Goal: Task Accomplishment & Management: Manage account settings

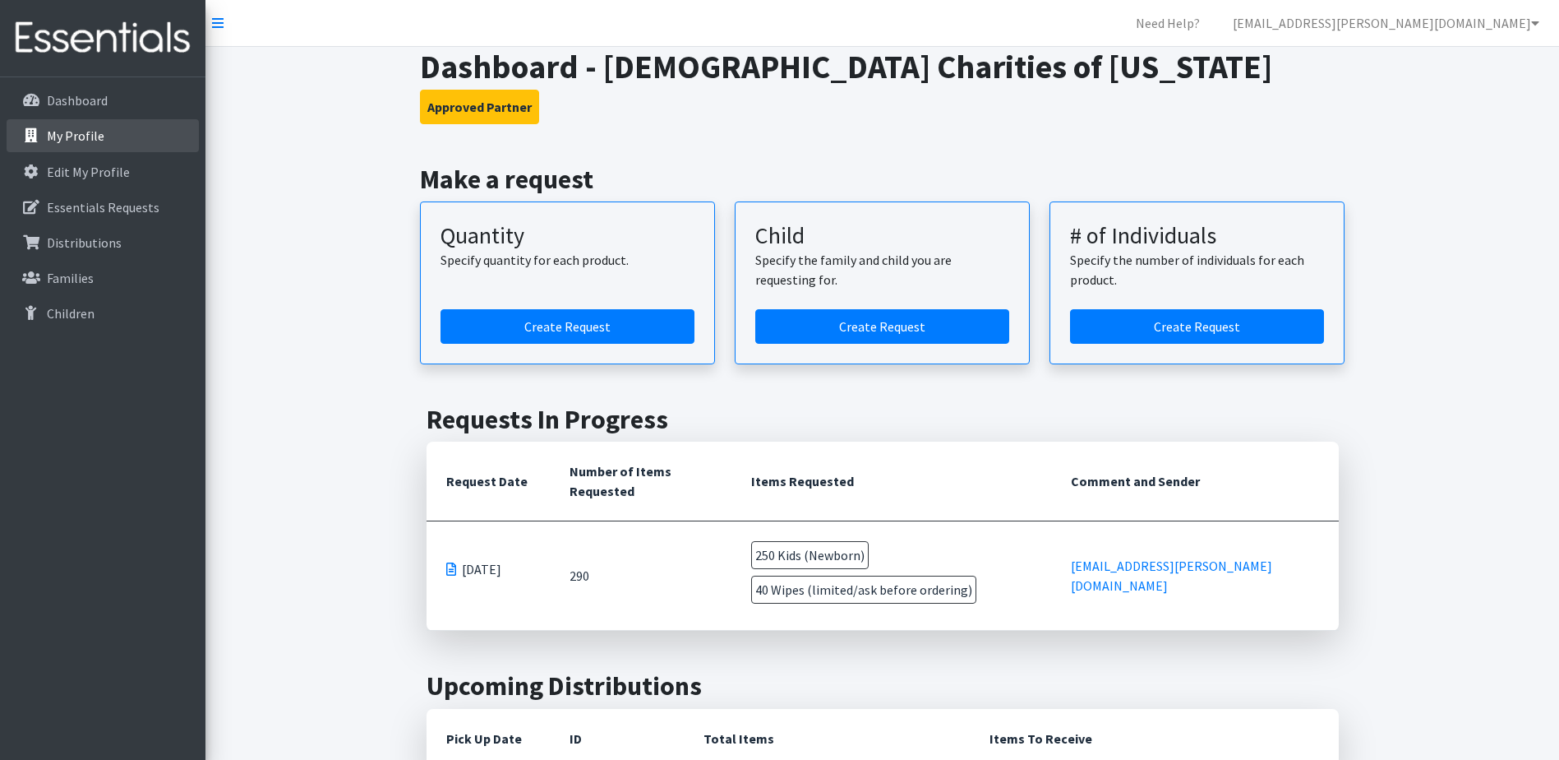
click at [103, 139] on link "My Profile" at bounding box center [103, 135] width 192 height 33
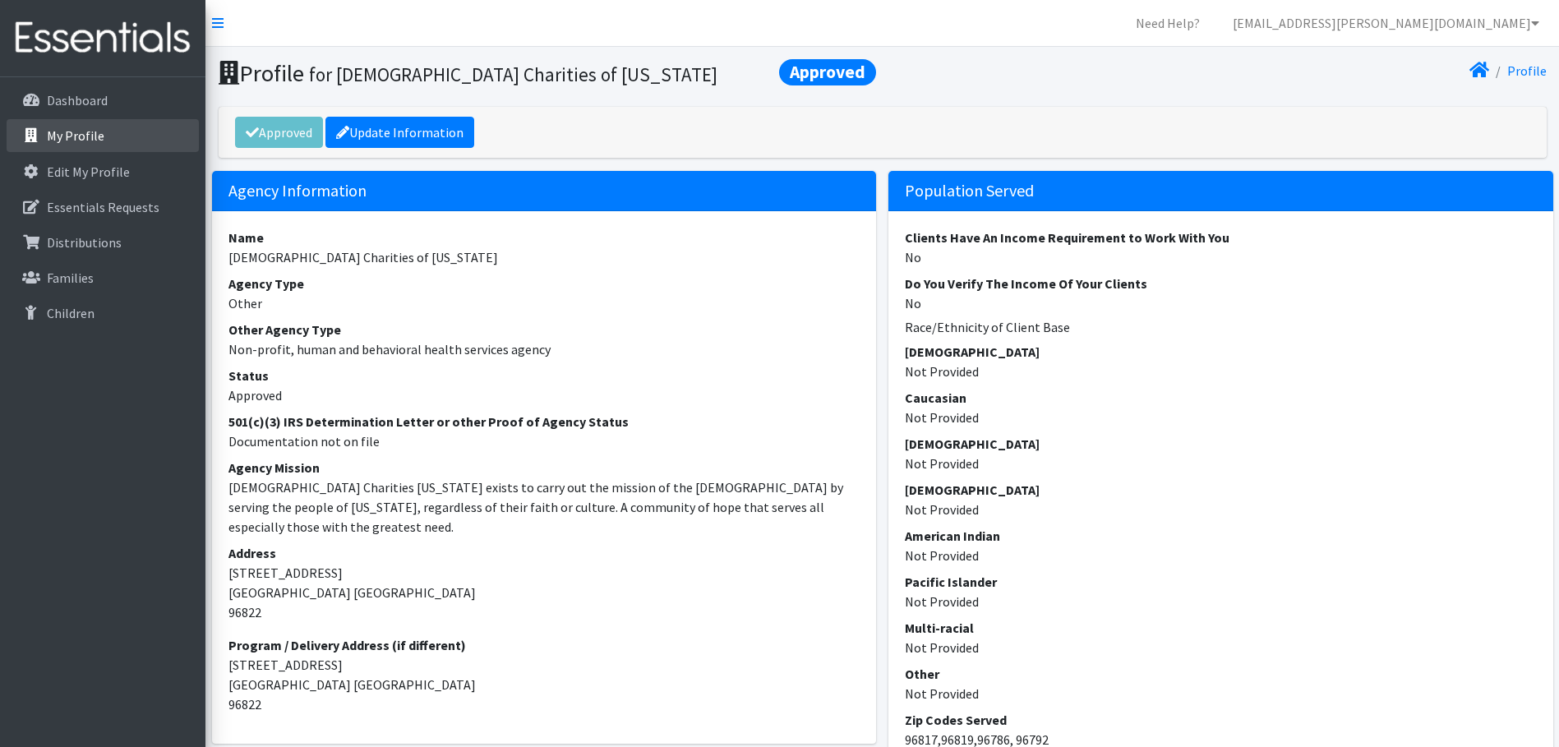
click at [112, 140] on link "My Profile" at bounding box center [103, 135] width 192 height 33
click at [90, 130] on p "My Profile" at bounding box center [76, 135] width 58 height 16
click at [90, 96] on p "Dashboard" at bounding box center [77, 100] width 61 height 16
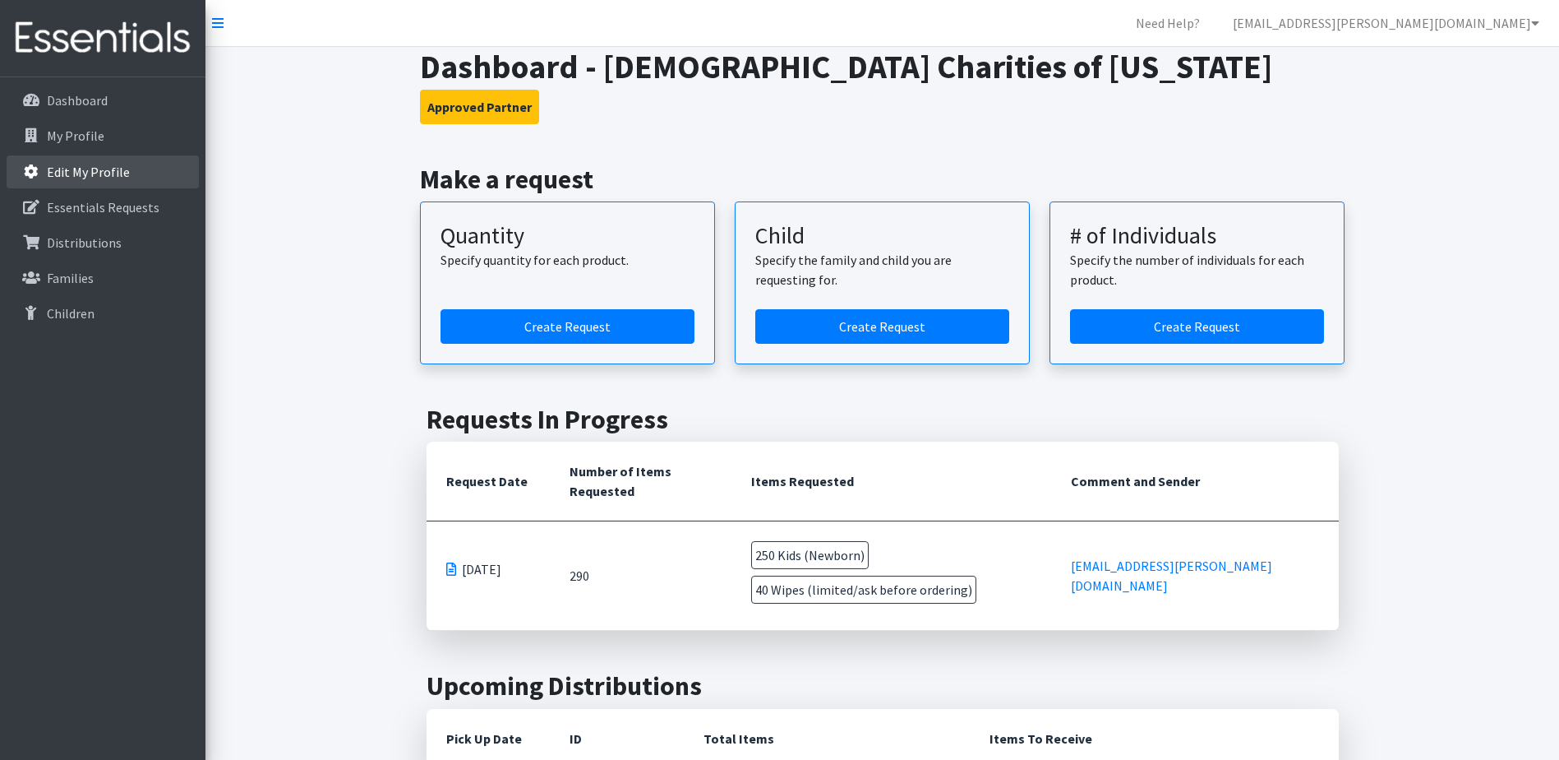
click at [151, 172] on link "Edit My Profile" at bounding box center [103, 171] width 192 height 33
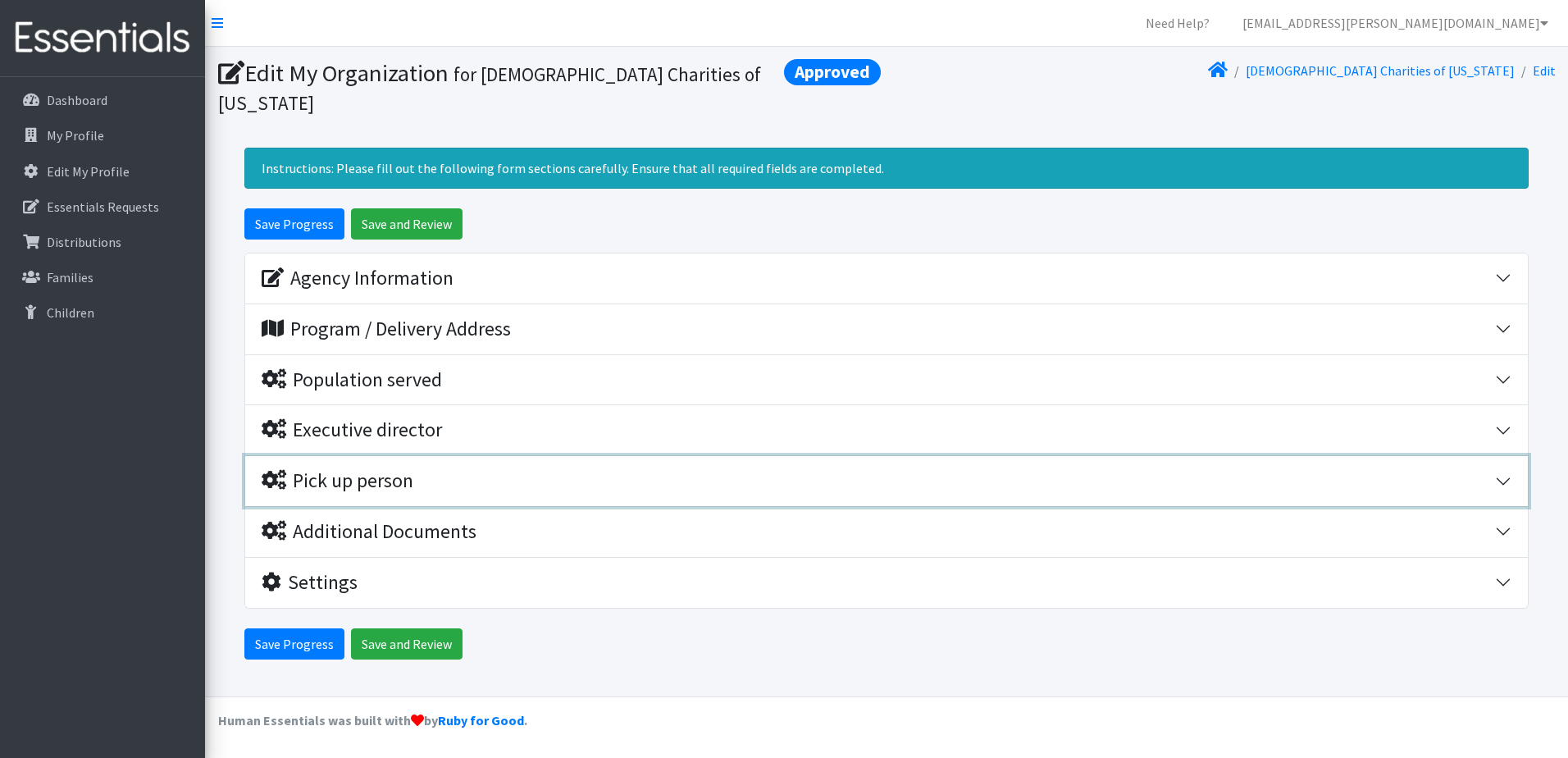
click at [551, 469] on div "Pick up person" at bounding box center [878, 481] width 1233 height 24
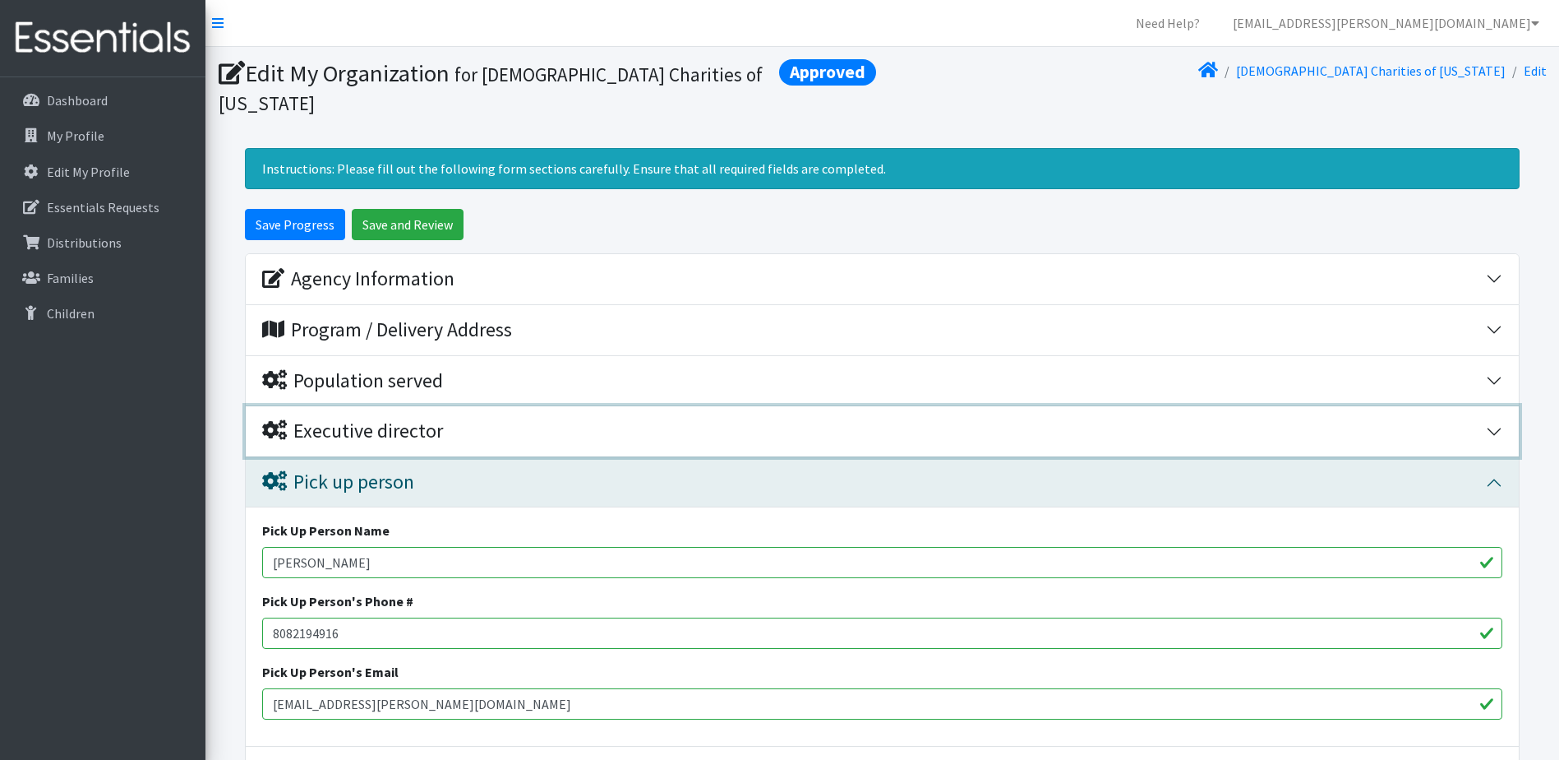
click at [567, 419] on div "Executive director" at bounding box center [874, 431] width 1224 height 24
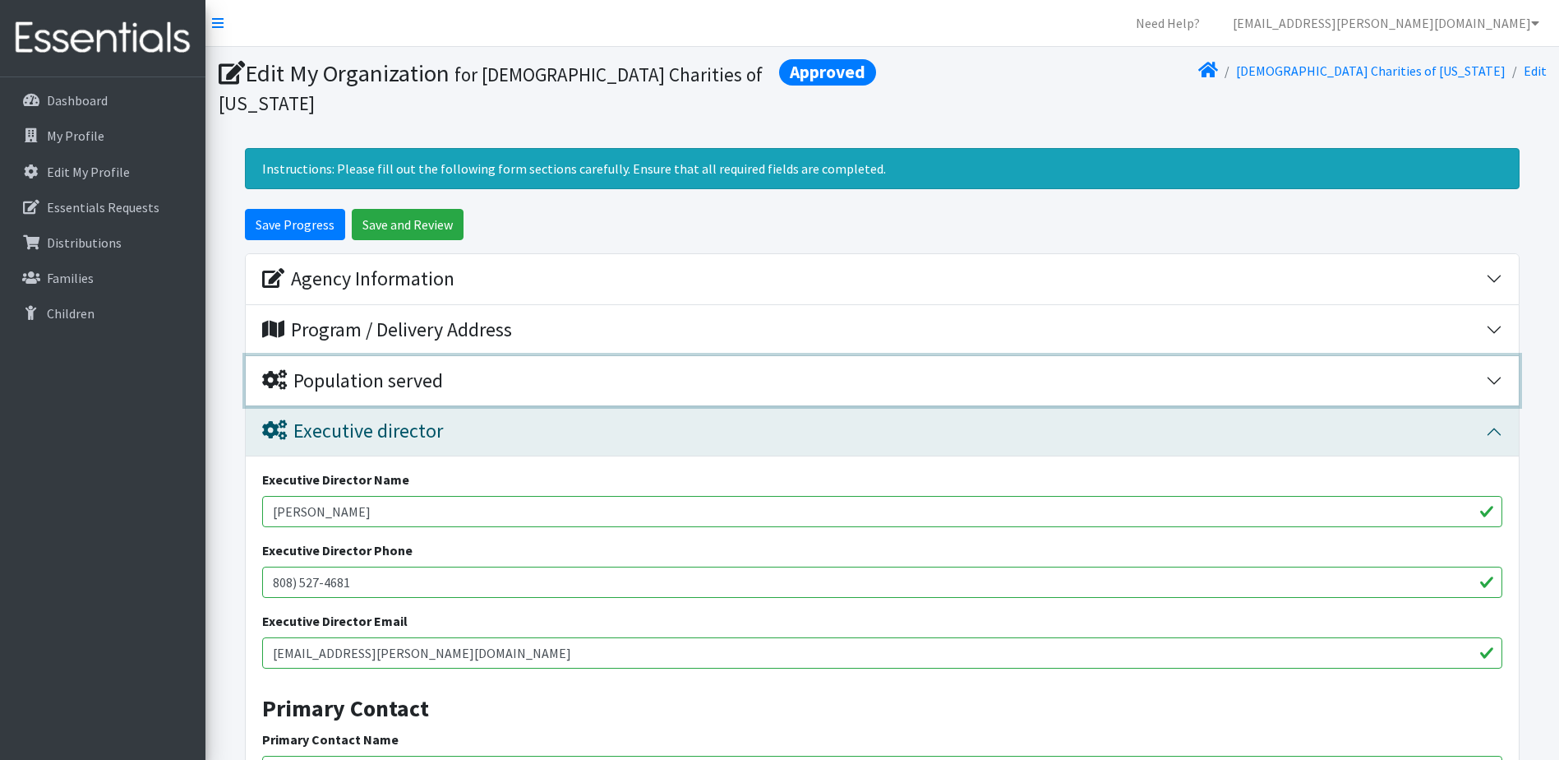
click at [570, 369] on div "Population served" at bounding box center [874, 381] width 1224 height 24
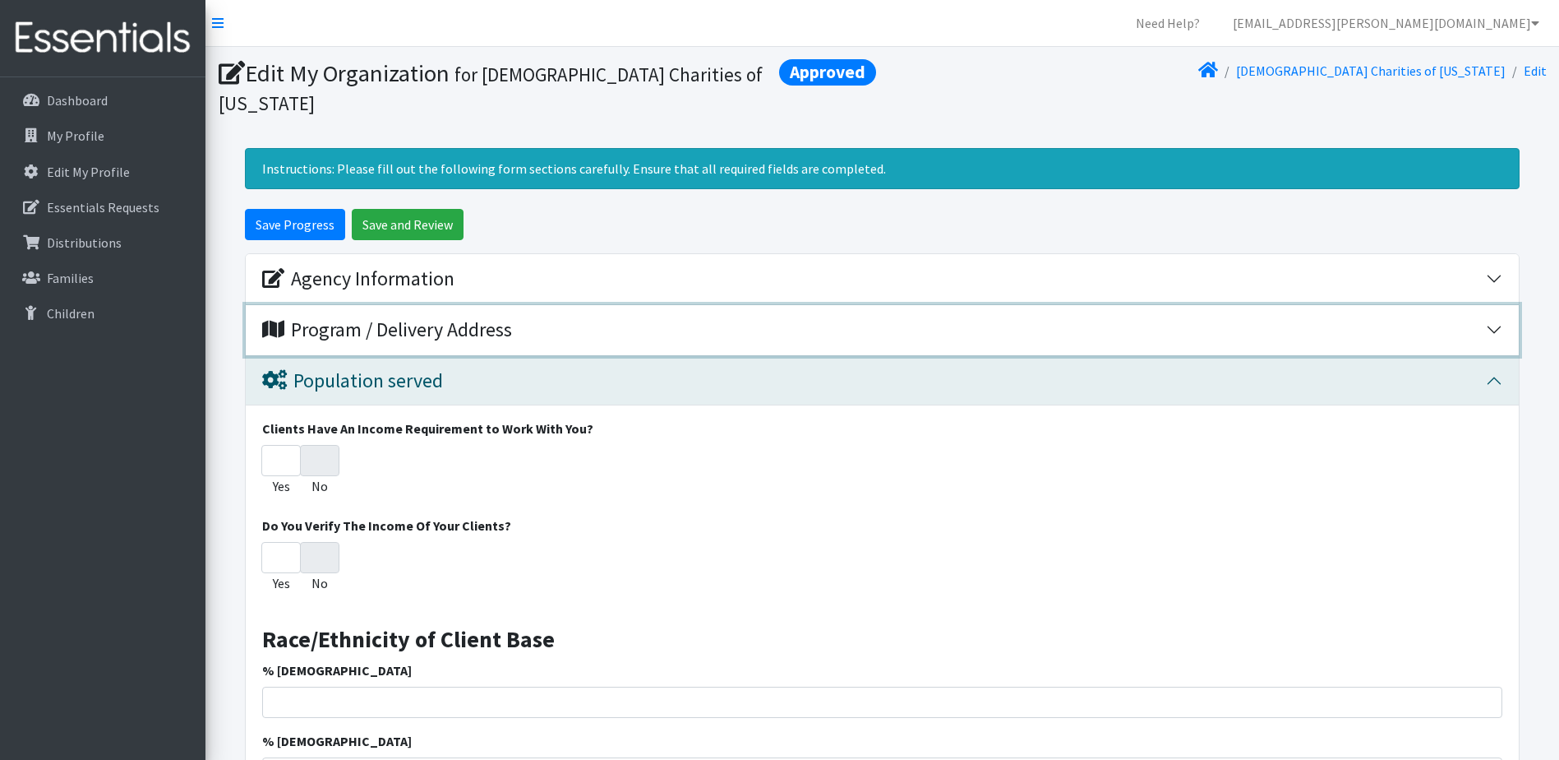
click at [569, 318] on div "Program / Delivery Address" at bounding box center [874, 330] width 1224 height 24
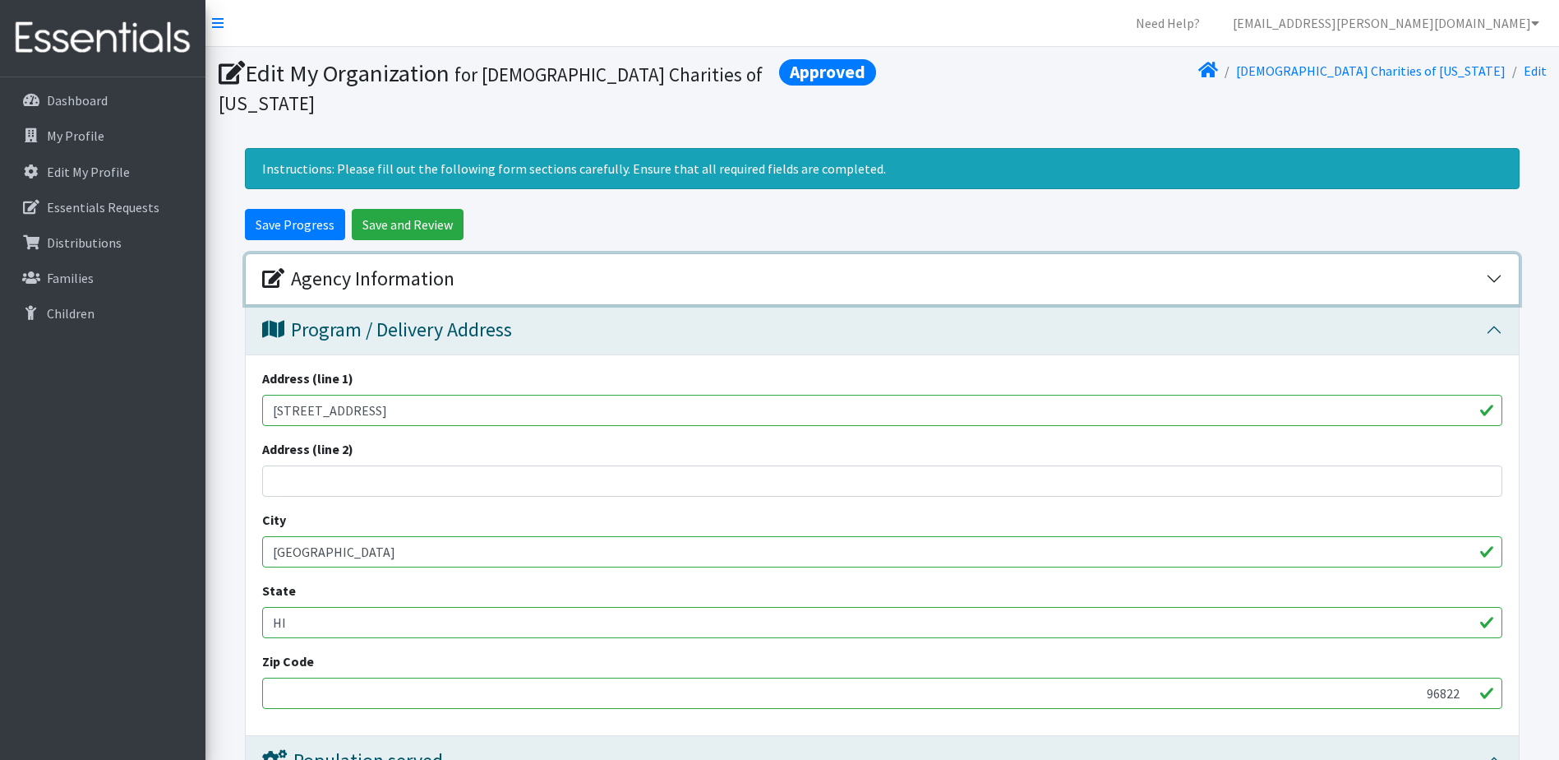
click at [589, 267] on div "Agency Information" at bounding box center [874, 279] width 1224 height 24
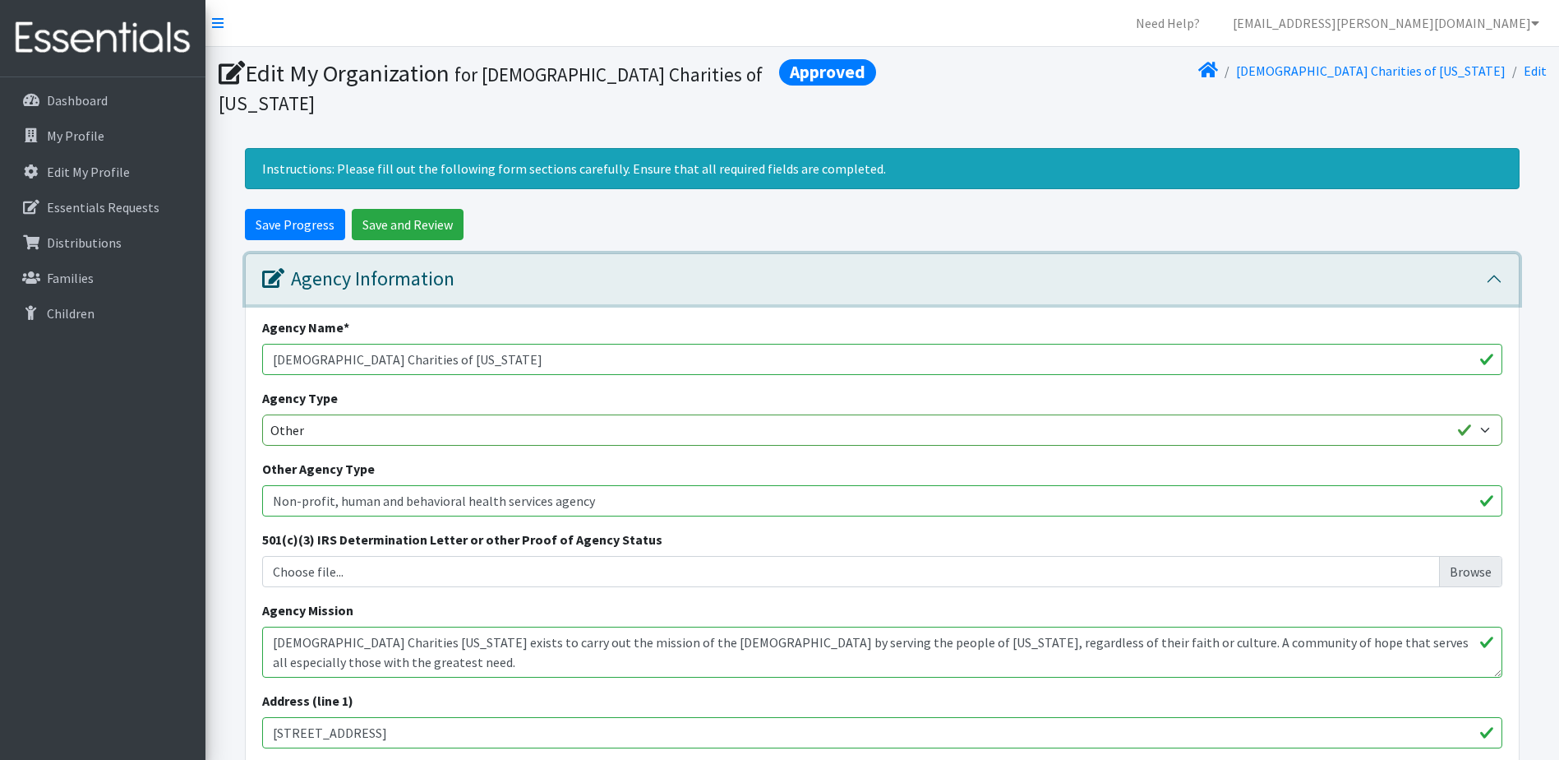
click at [583, 267] on div "Agency Information" at bounding box center [874, 279] width 1224 height 24
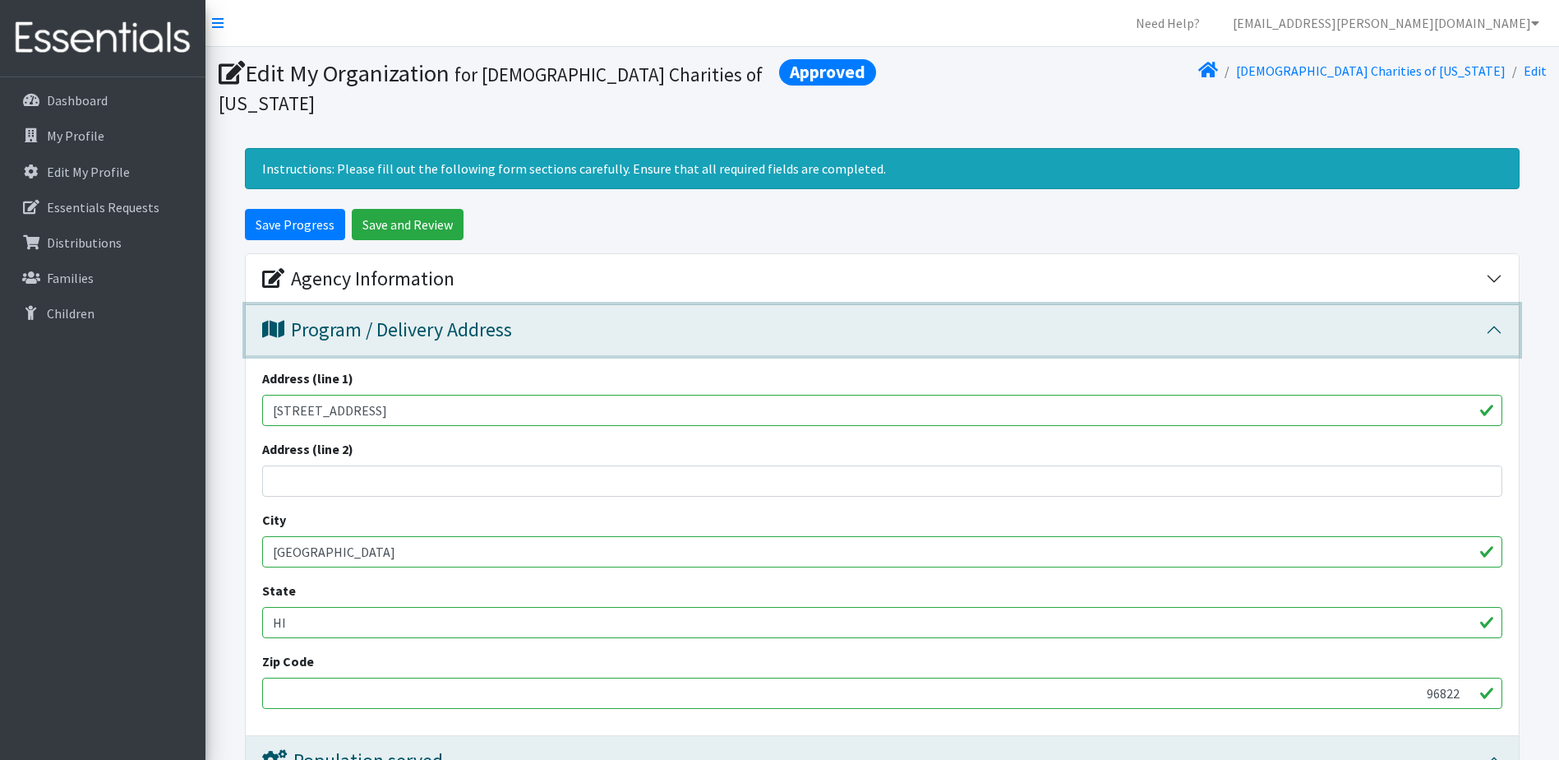
click at [570, 318] on div "Program / Delivery Address" at bounding box center [874, 330] width 1224 height 24
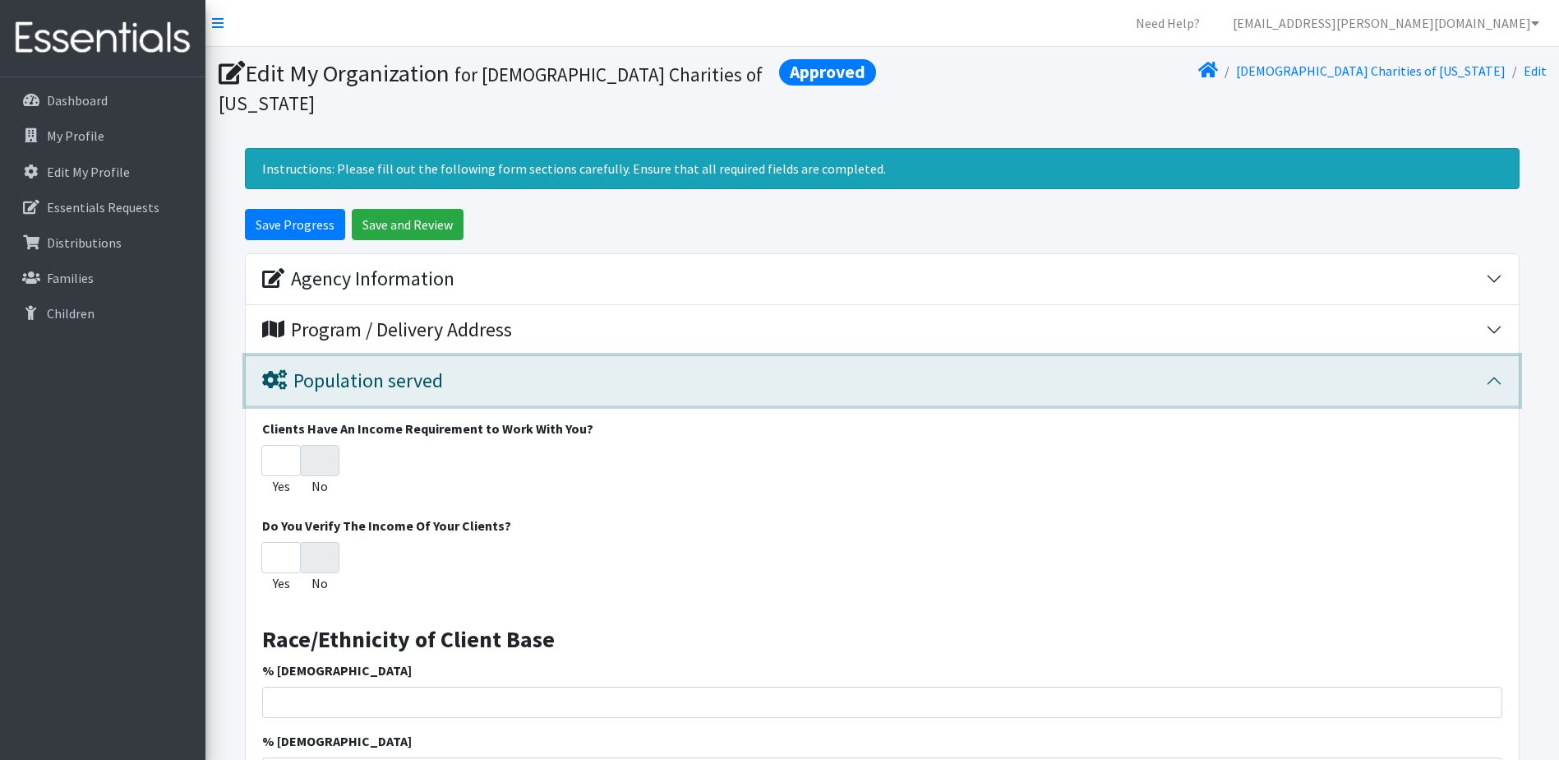
click at [566, 369] on div "Population served" at bounding box center [874, 381] width 1224 height 24
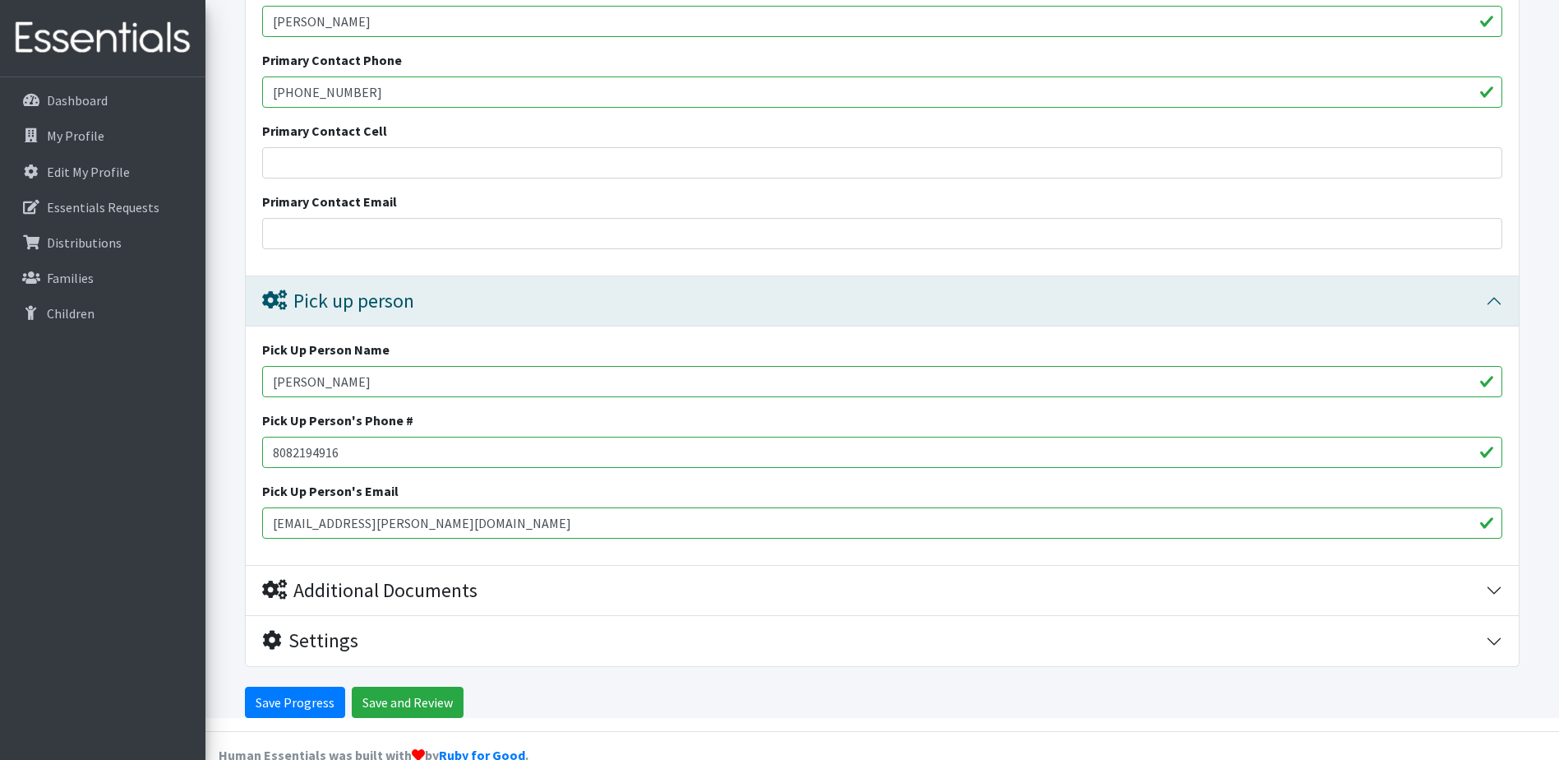
scroll to position [755, 0]
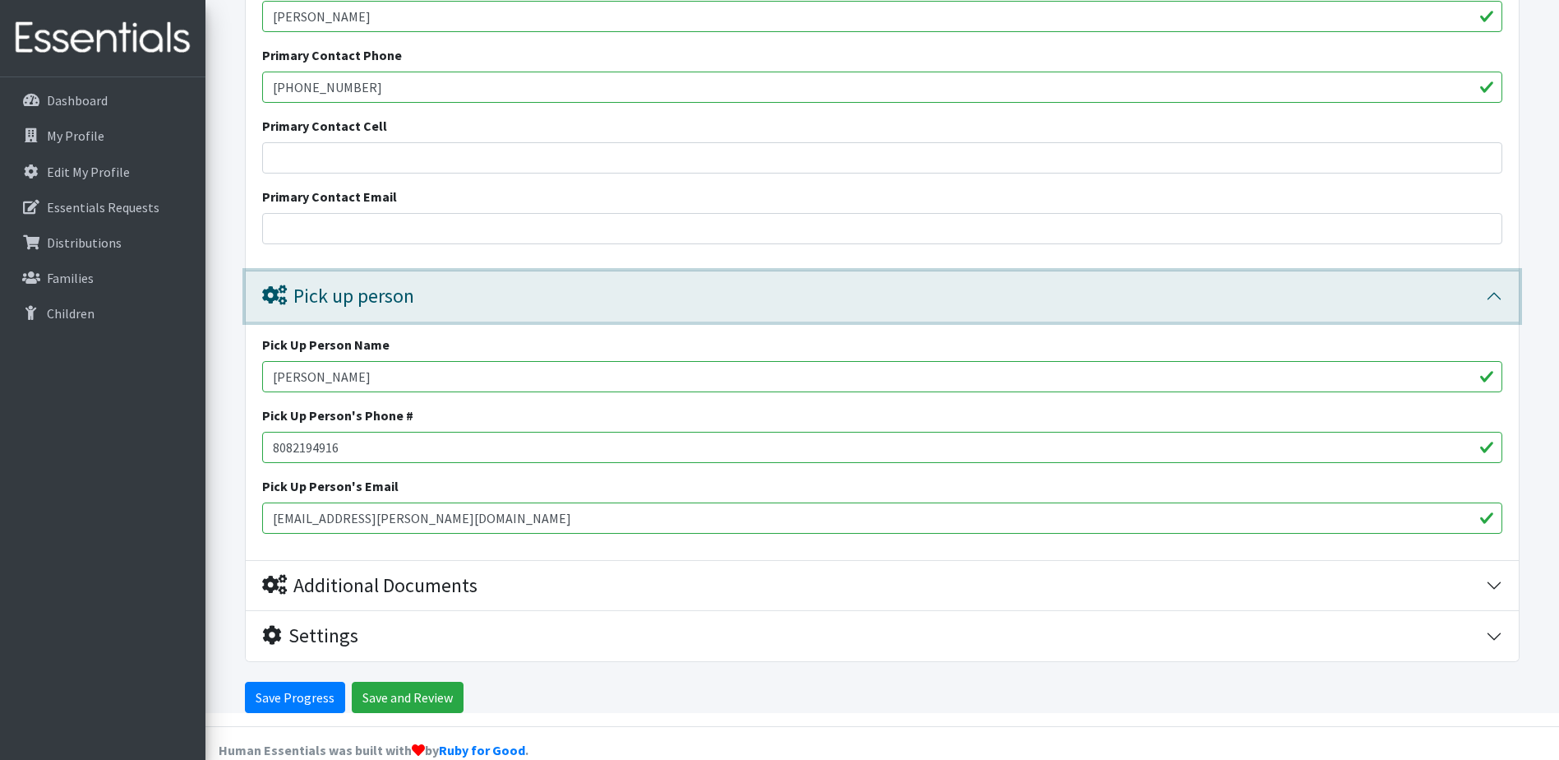
click at [545, 284] on div "Pick up person" at bounding box center [874, 296] width 1224 height 24
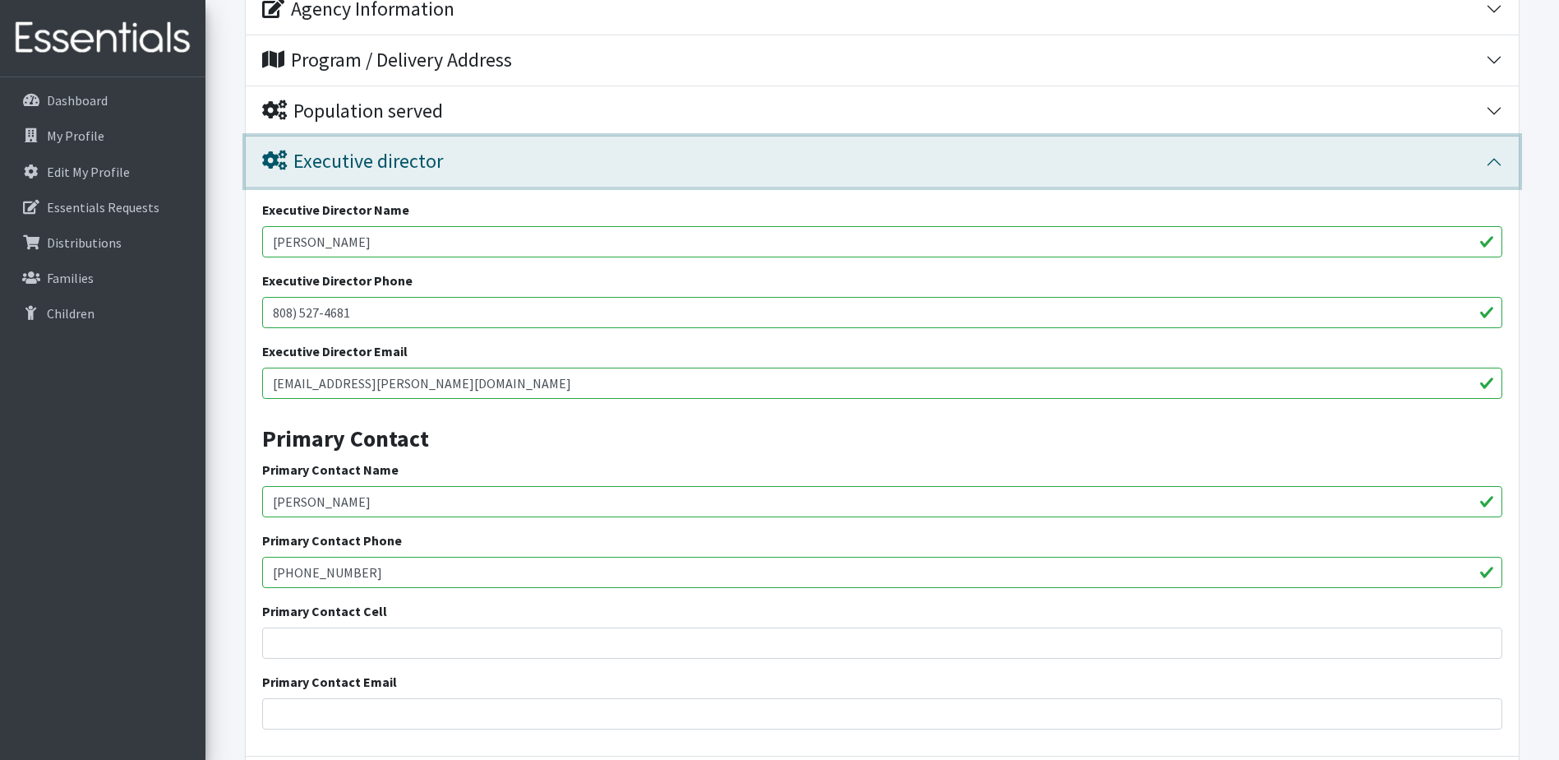
click at [501, 150] on div "Executive director" at bounding box center [874, 162] width 1224 height 24
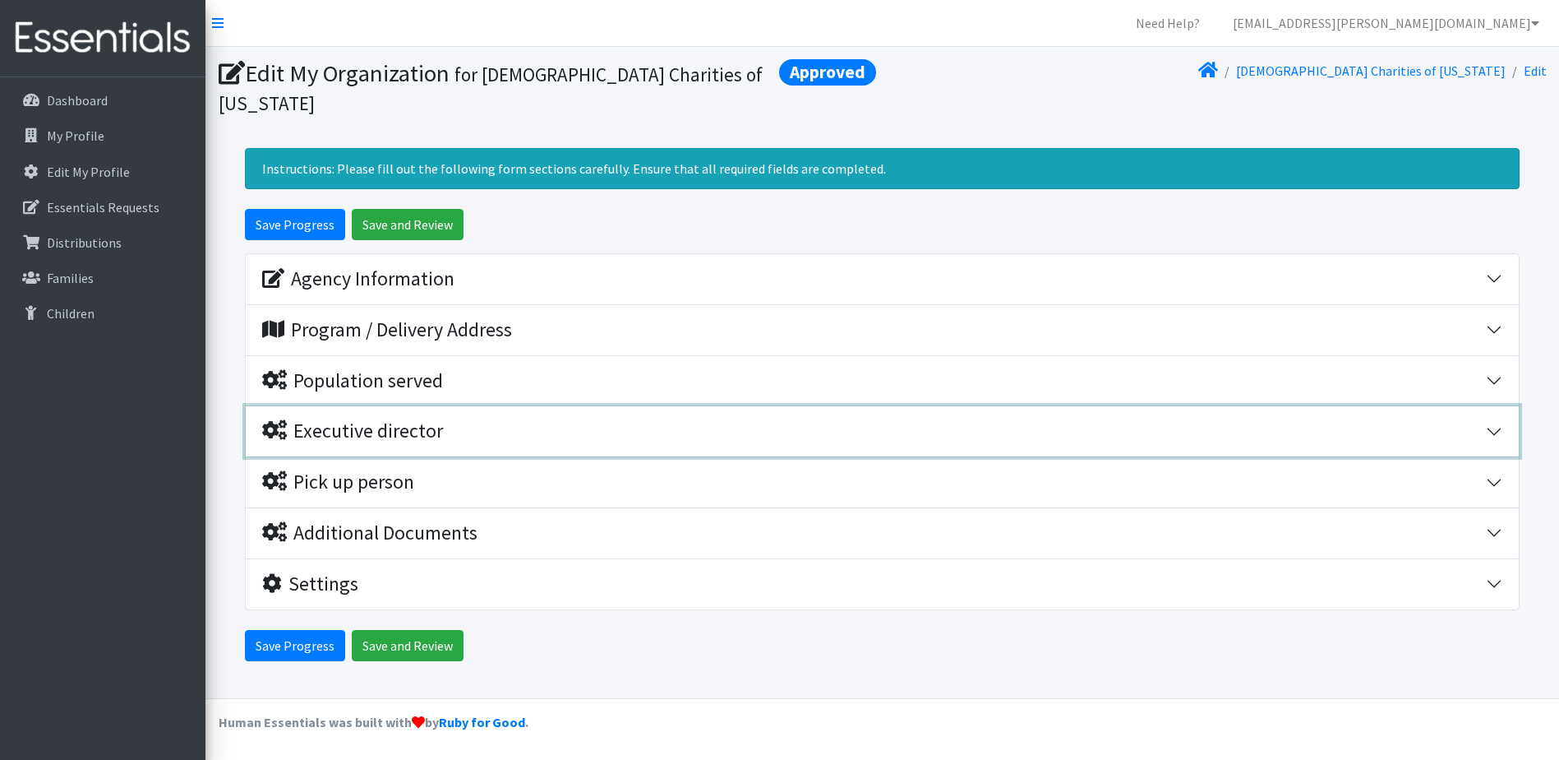
scroll to position [0, 0]
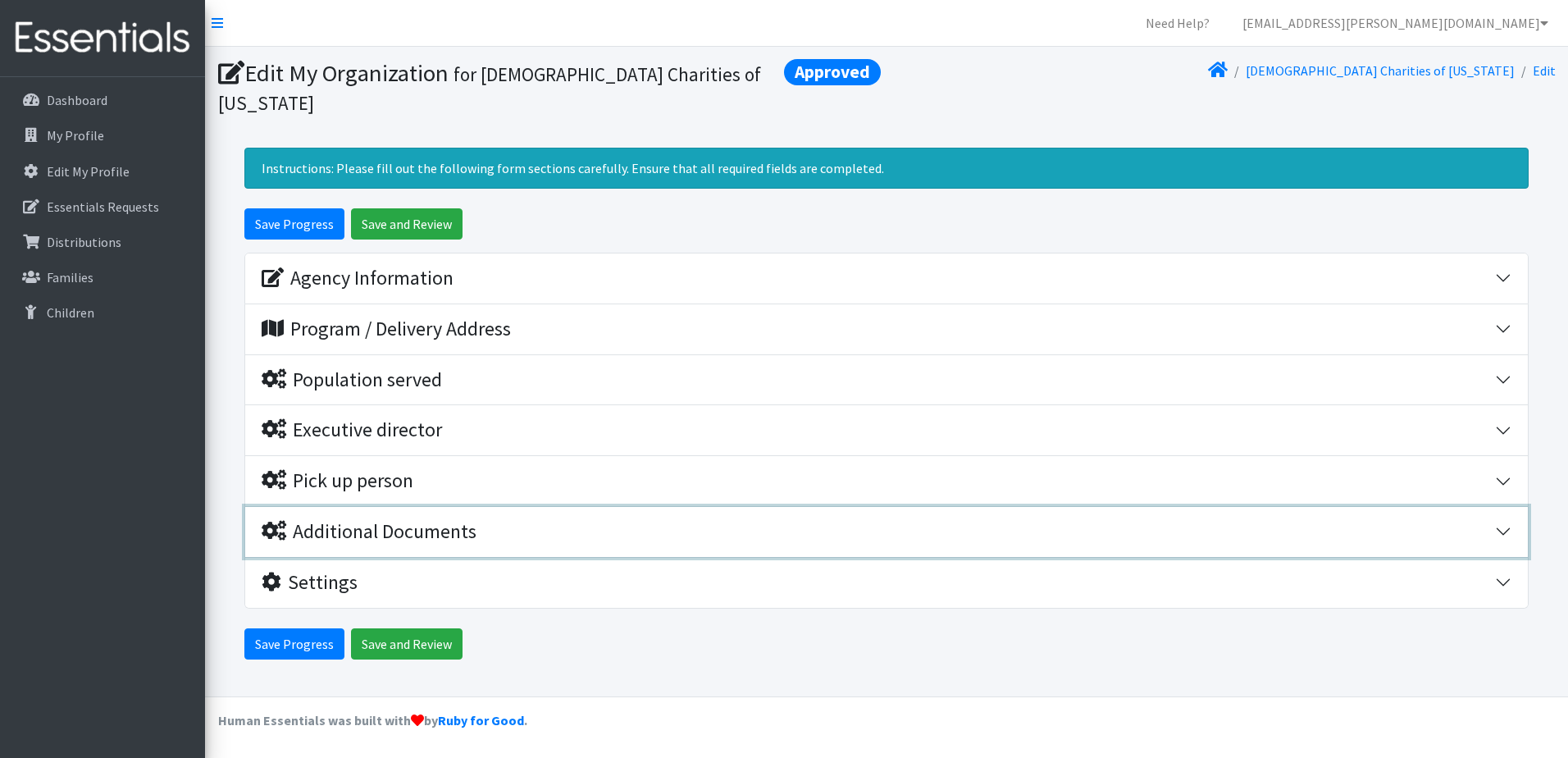
click at [497, 520] on div "Additional Documents" at bounding box center [878, 532] width 1233 height 24
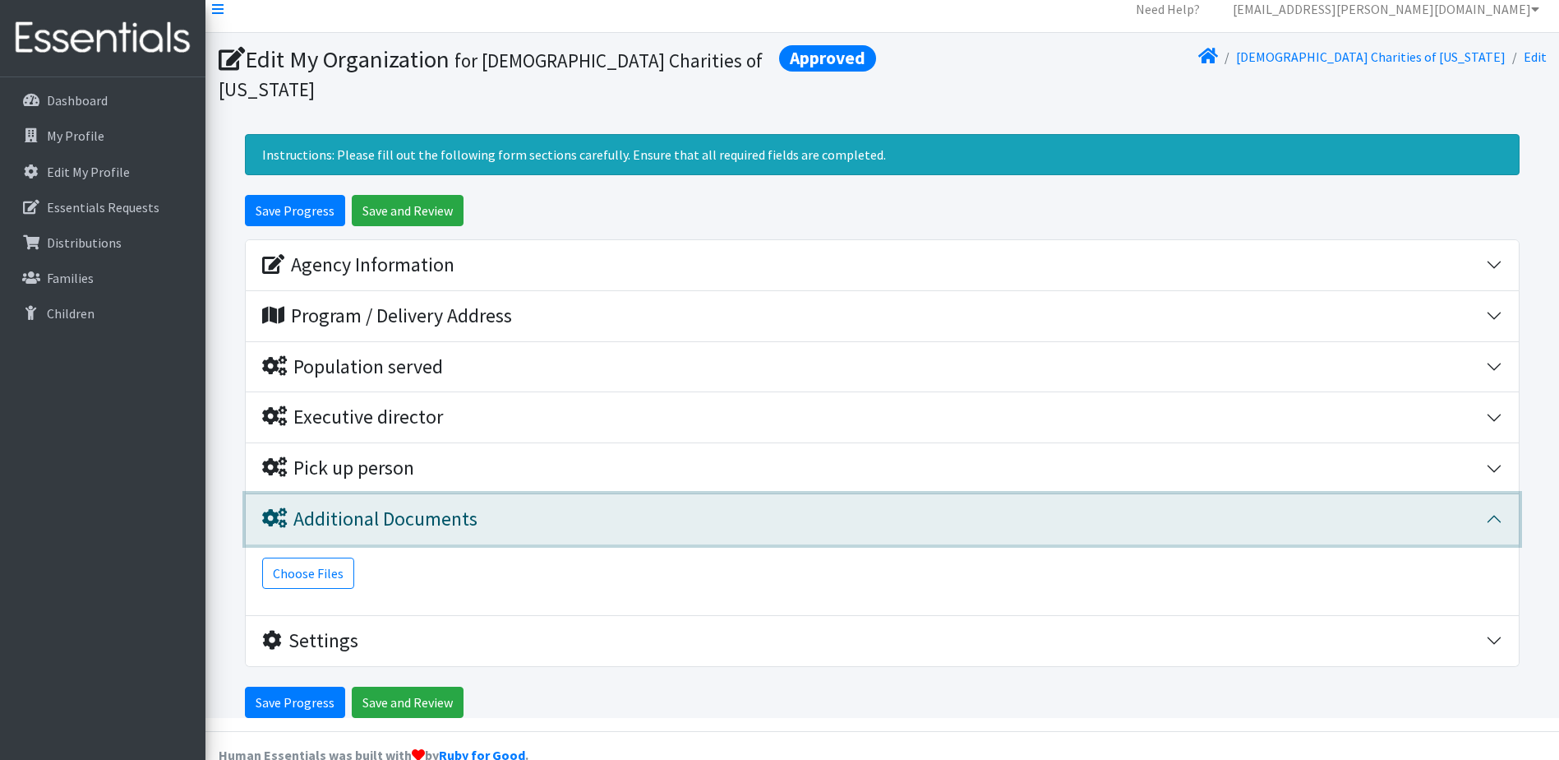
scroll to position [18, 0]
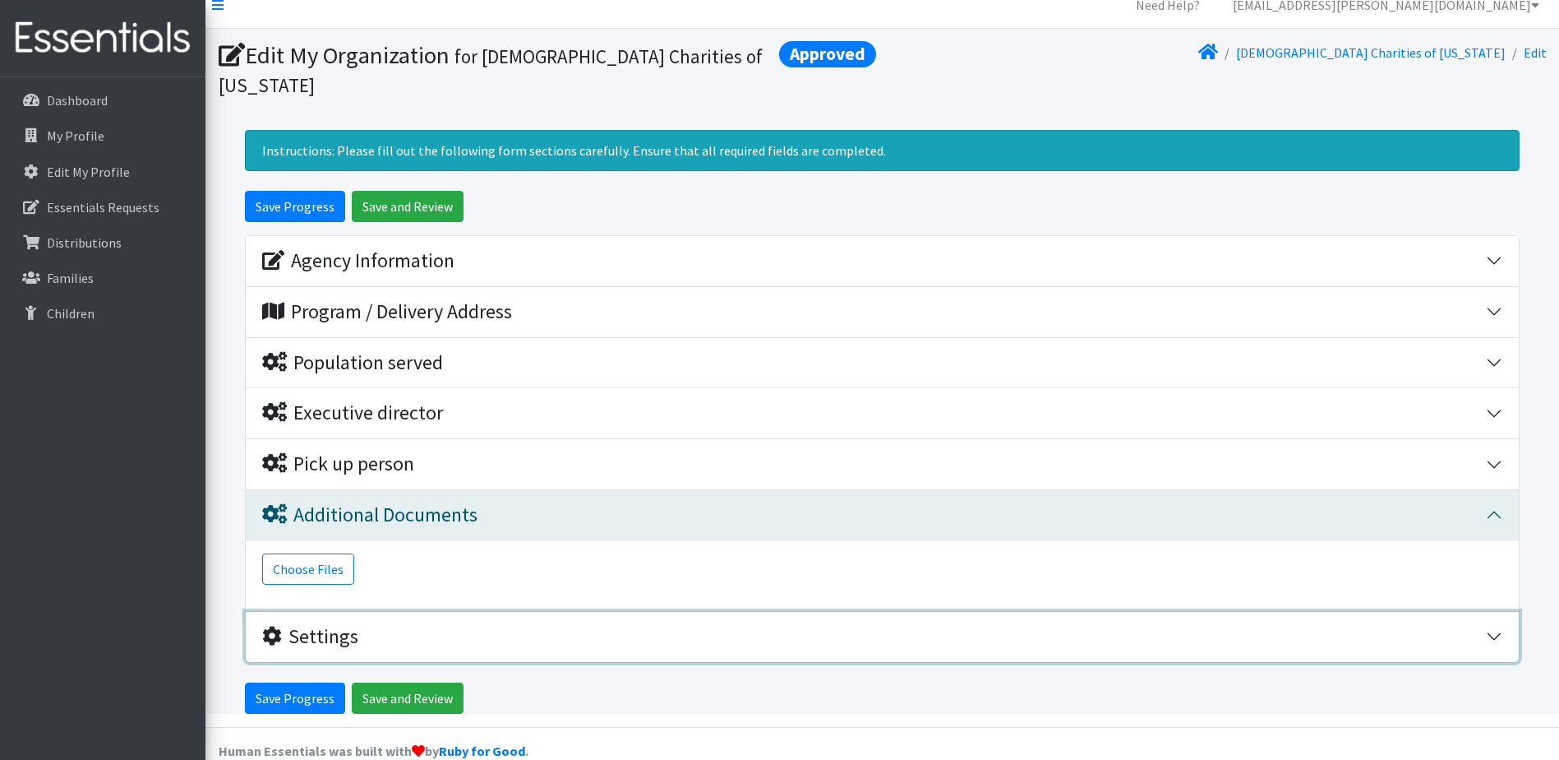
click at [422, 625] on div "Settings" at bounding box center [874, 637] width 1224 height 24
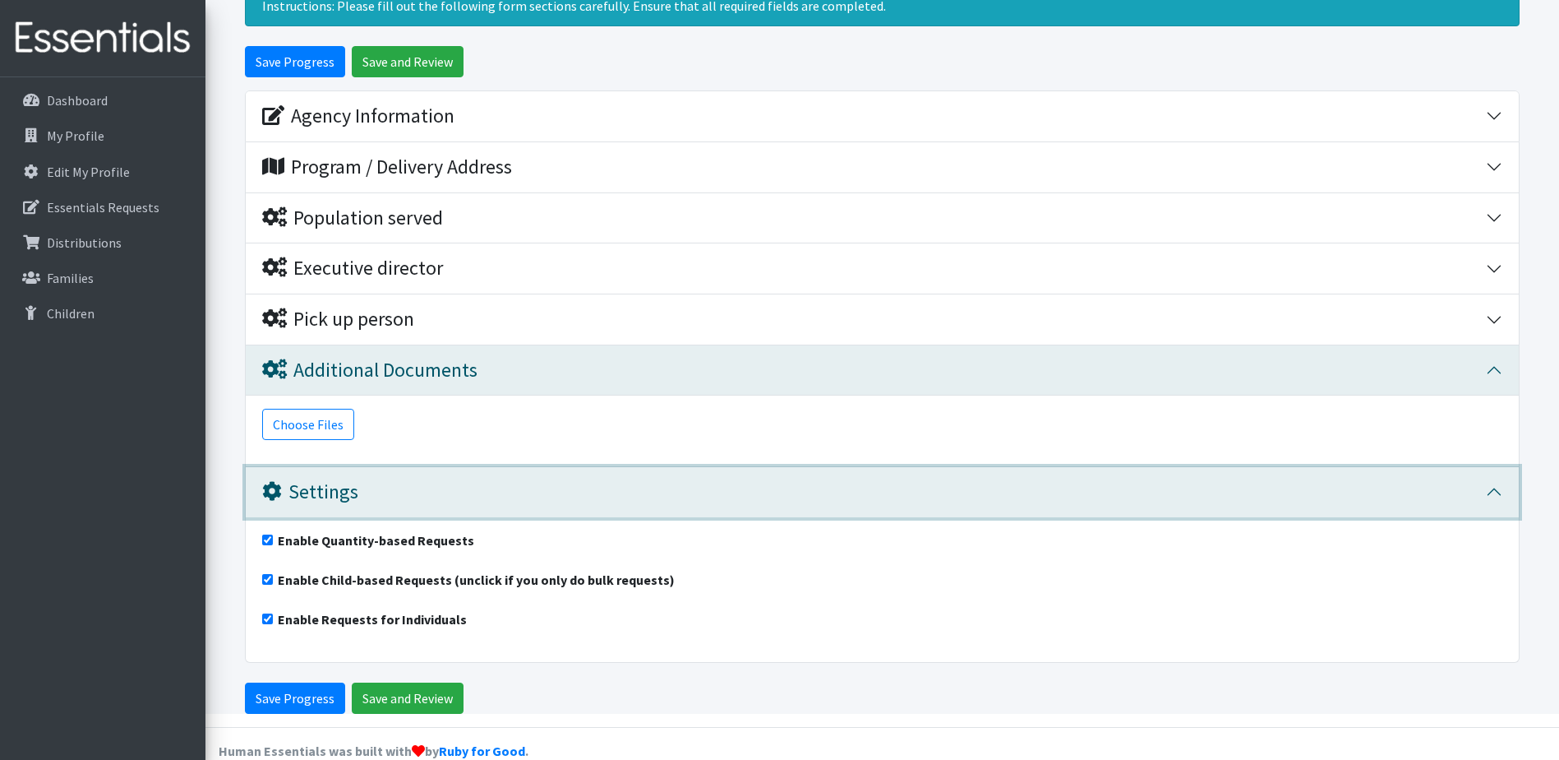
click at [438, 467] on button "Settings" at bounding box center [882, 492] width 1273 height 50
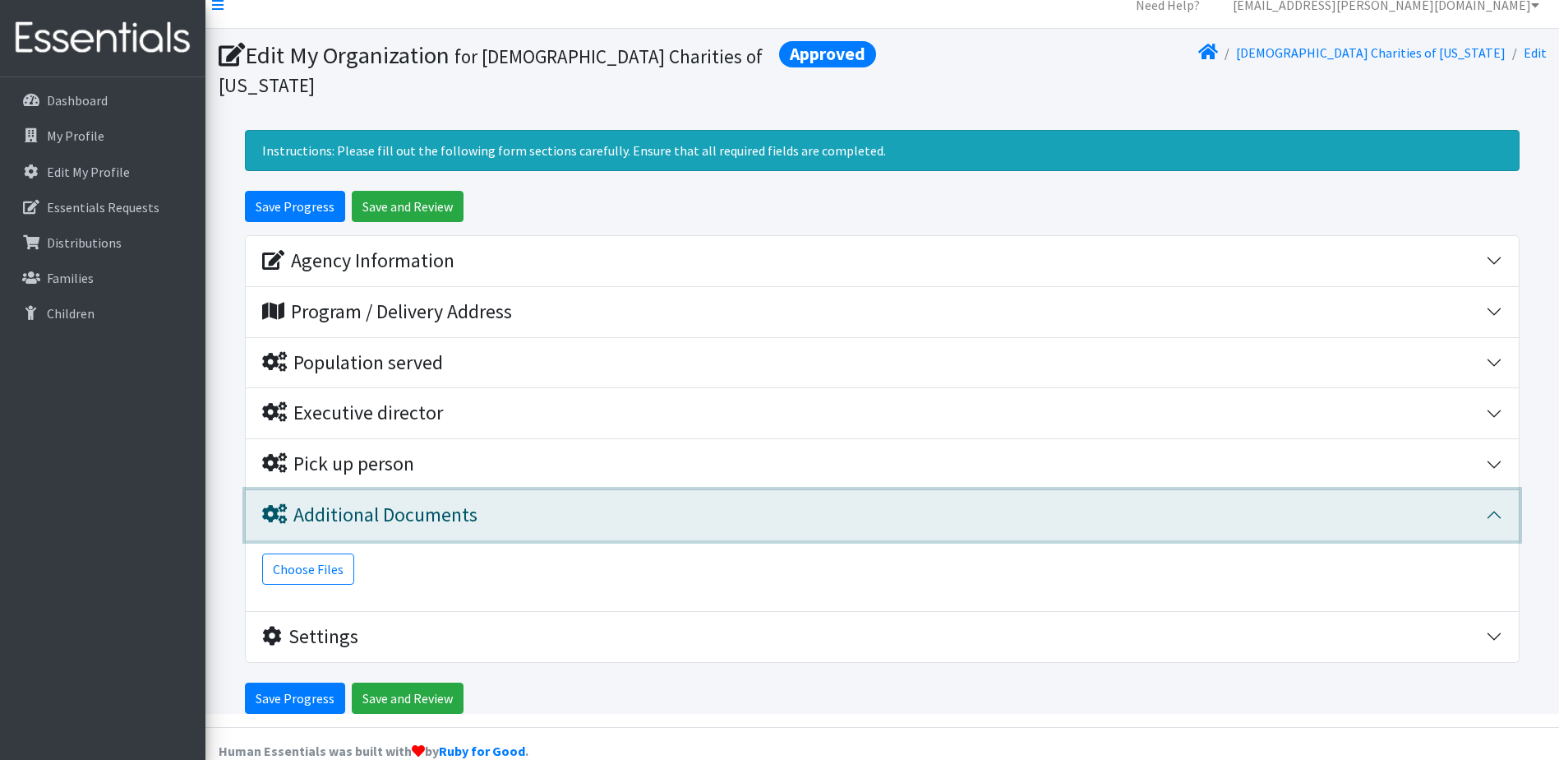
click at [363, 503] on div "Additional Documents" at bounding box center [369, 515] width 215 height 24
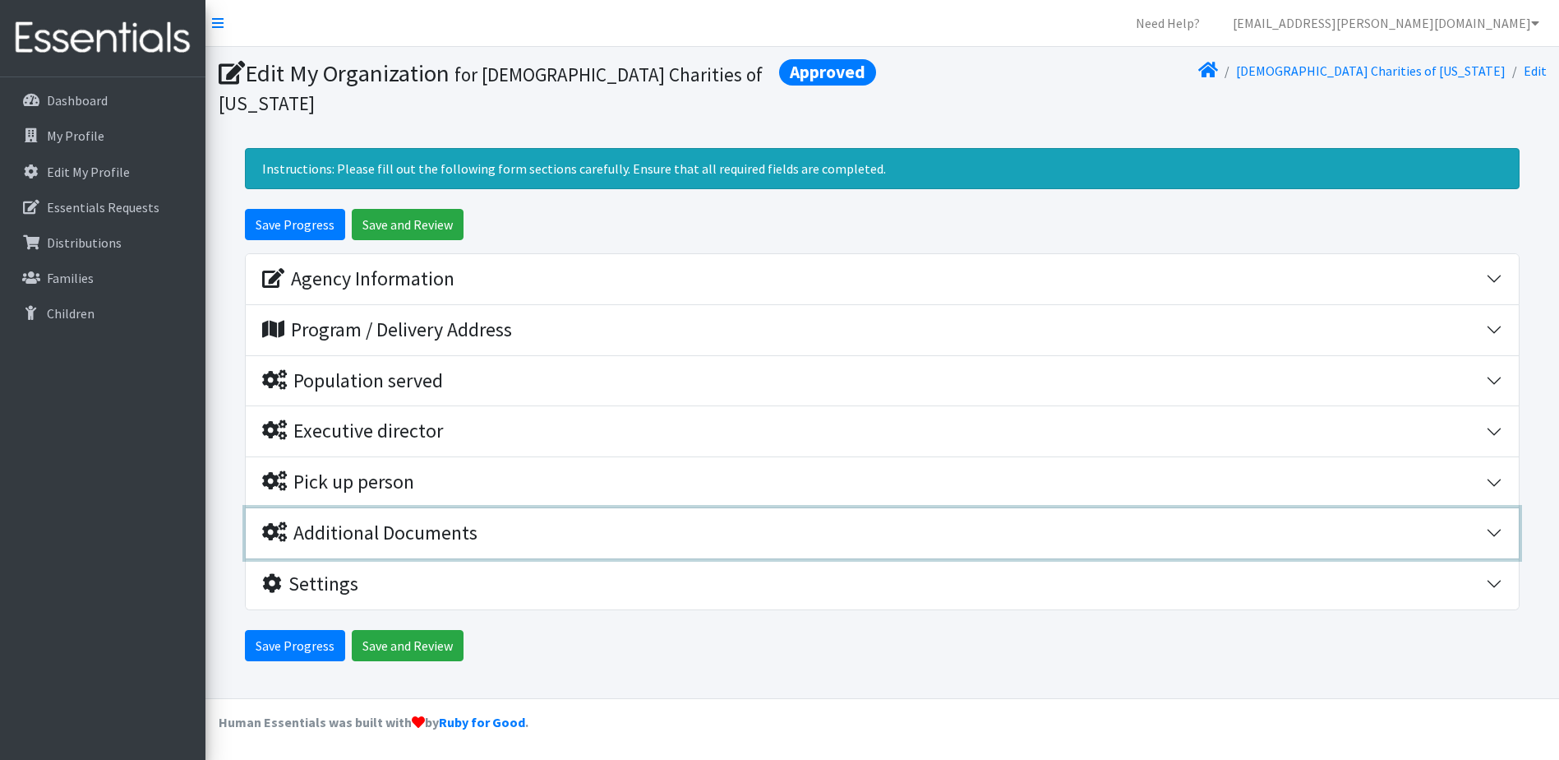
scroll to position [0, 0]
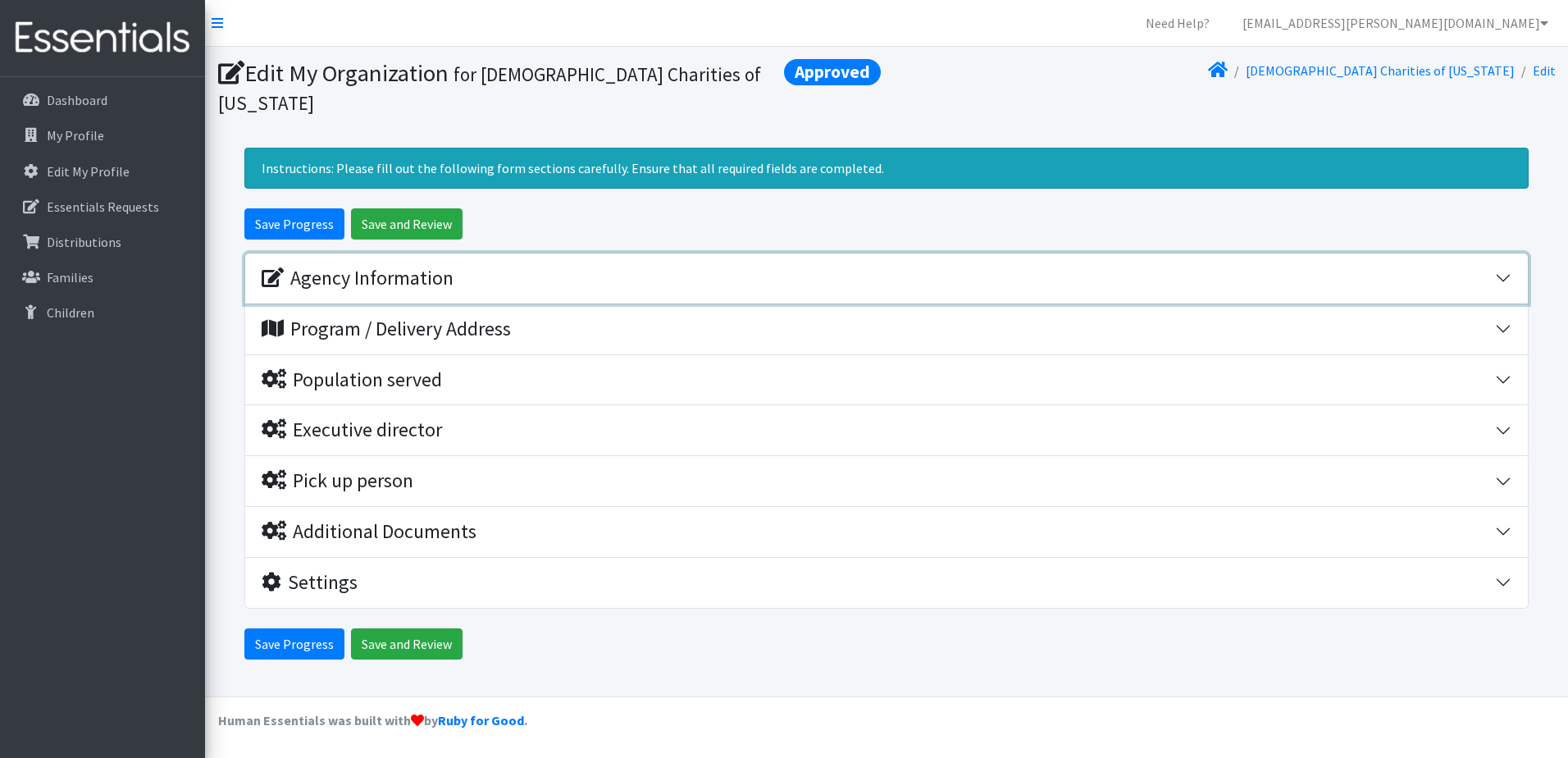
click at [410, 266] on div "Agency Information" at bounding box center [357, 278] width 192 height 24
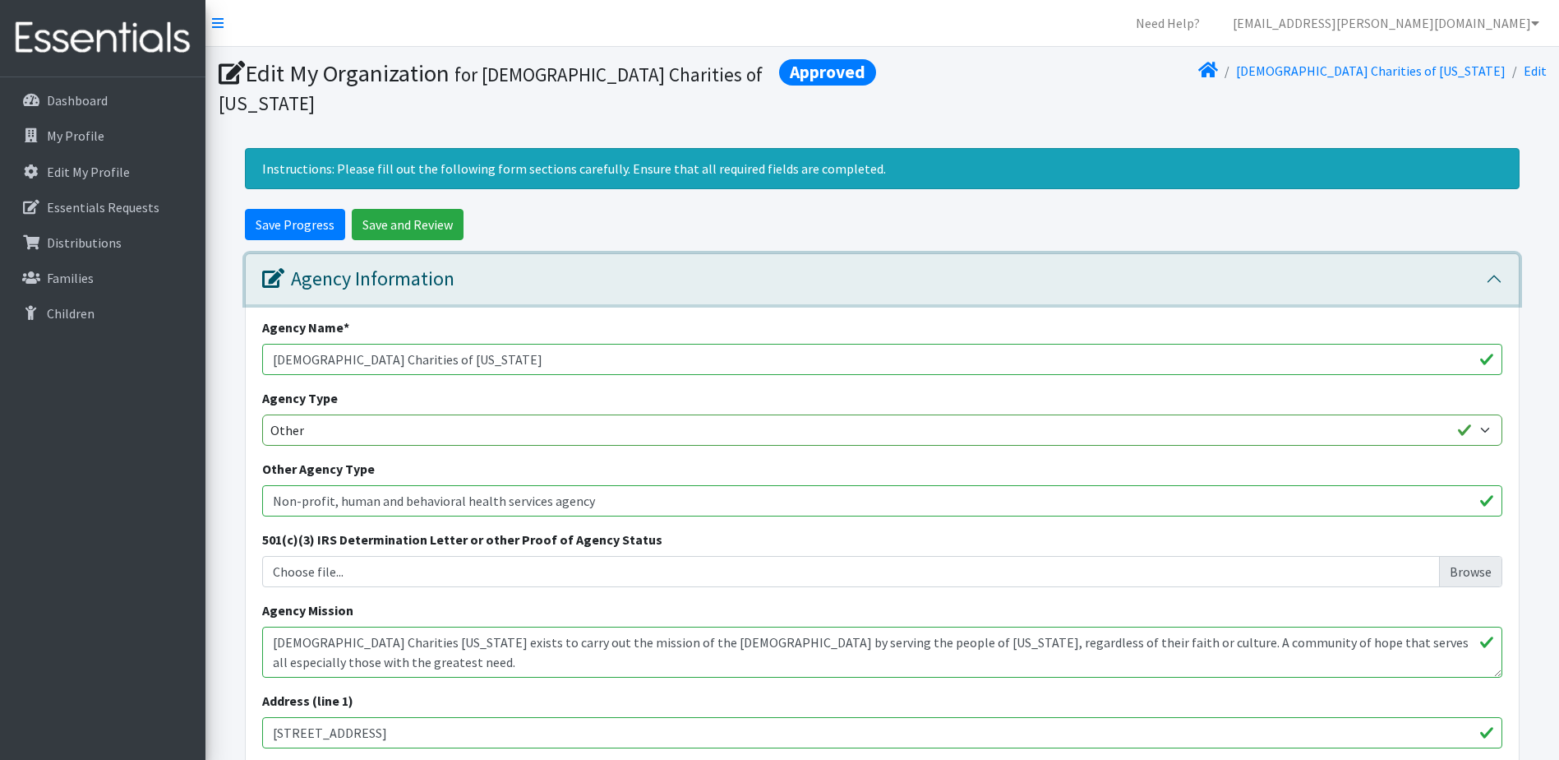
click at [477, 272] on button "Agency Information" at bounding box center [882, 279] width 1273 height 50
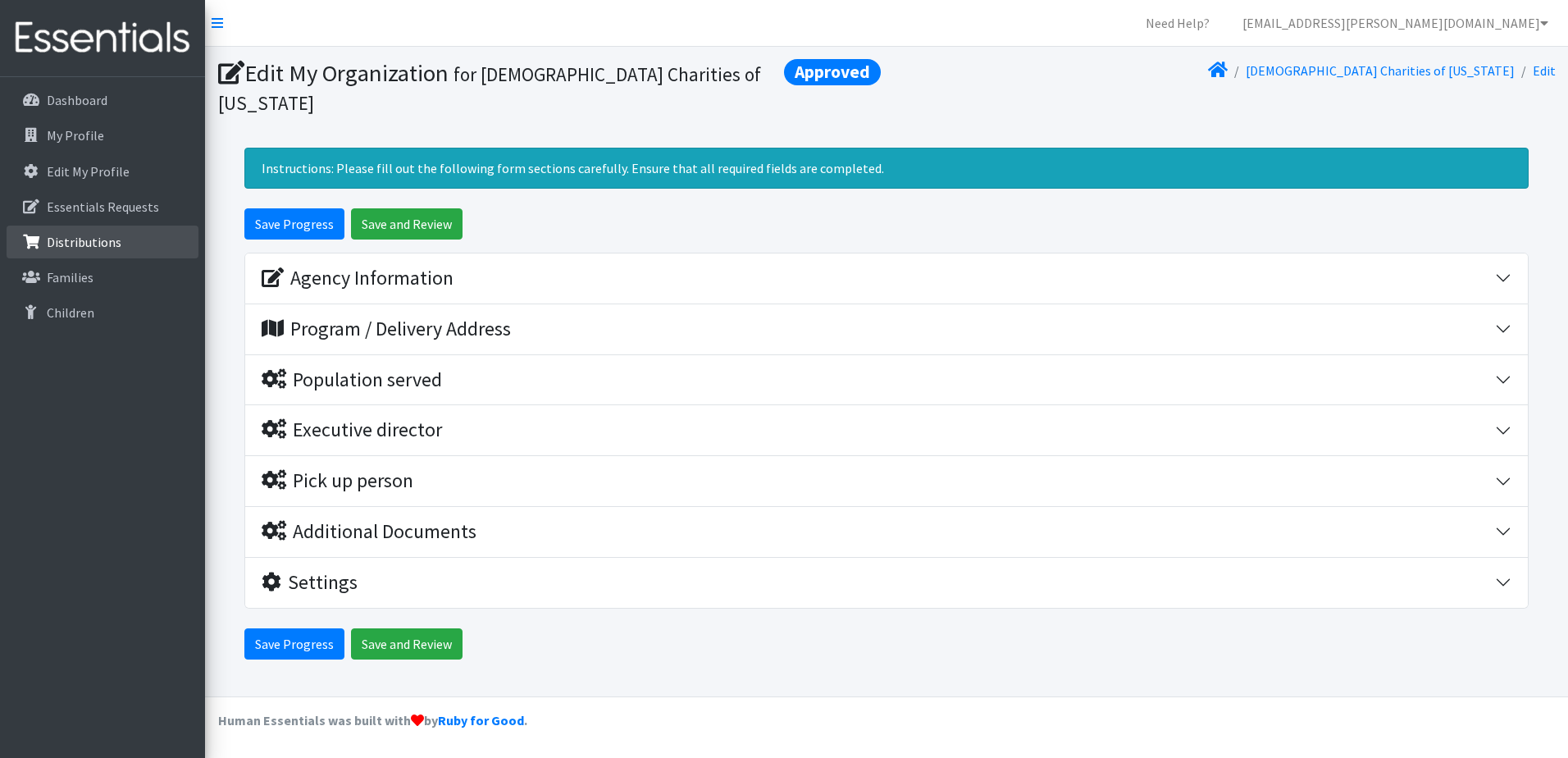
click at [99, 247] on p "Distributions" at bounding box center [84, 241] width 75 height 16
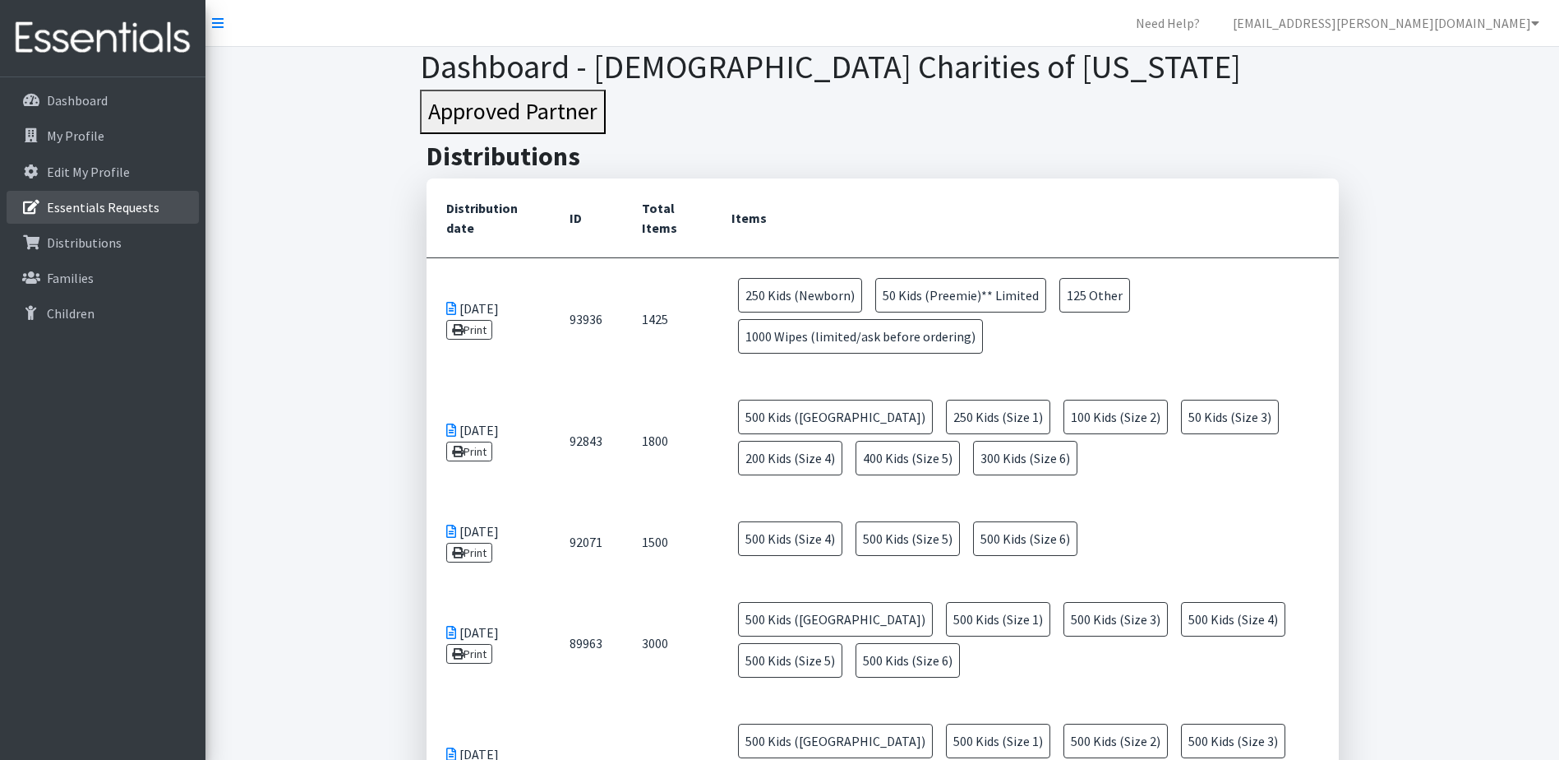
click at [93, 224] on li "Essentials Requests" at bounding box center [103, 208] width 192 height 35
click at [97, 220] on link "Essentials Requests" at bounding box center [103, 207] width 192 height 33
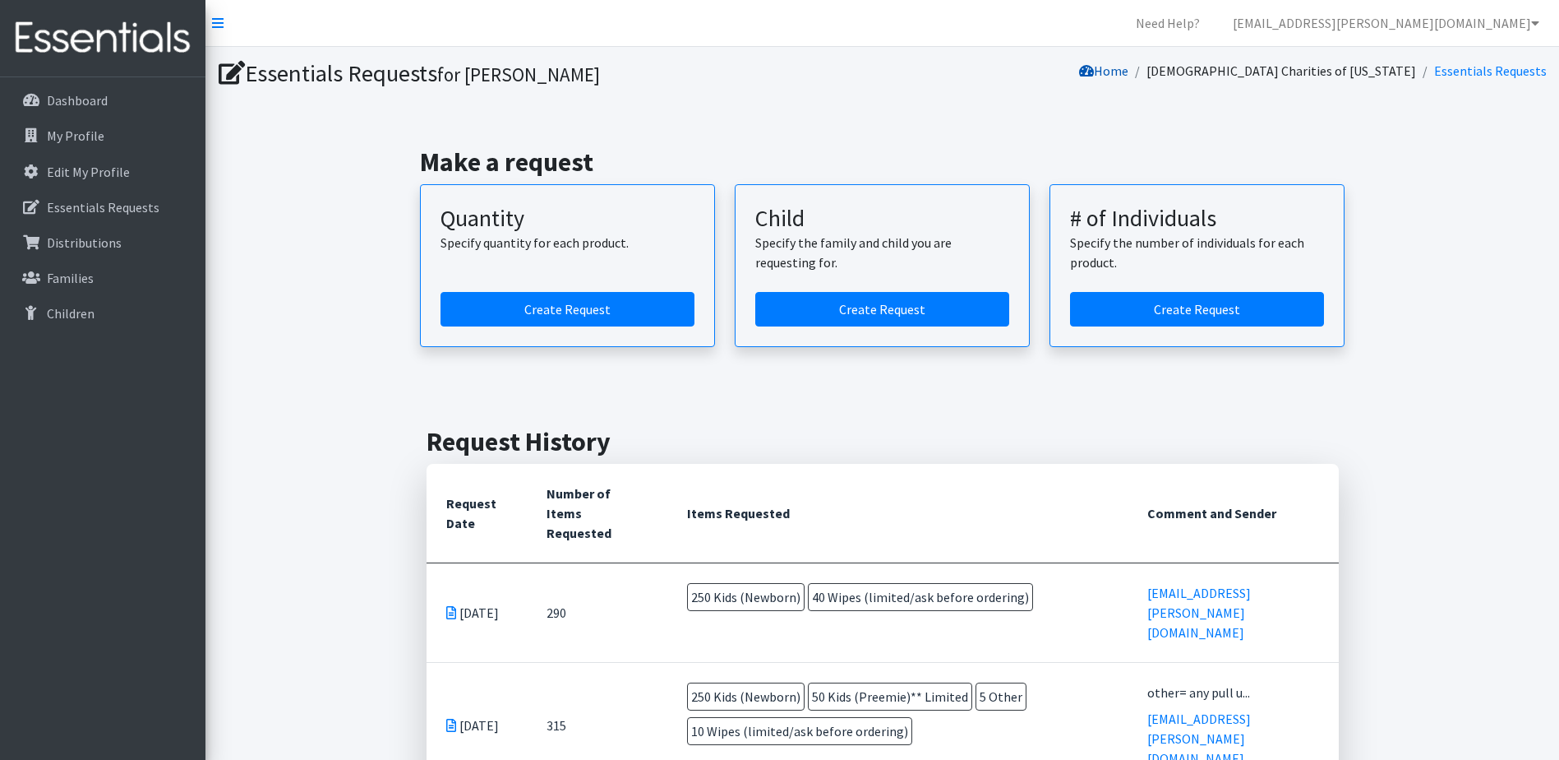
click at [1094, 67] on icon at bounding box center [1086, 70] width 15 height 13
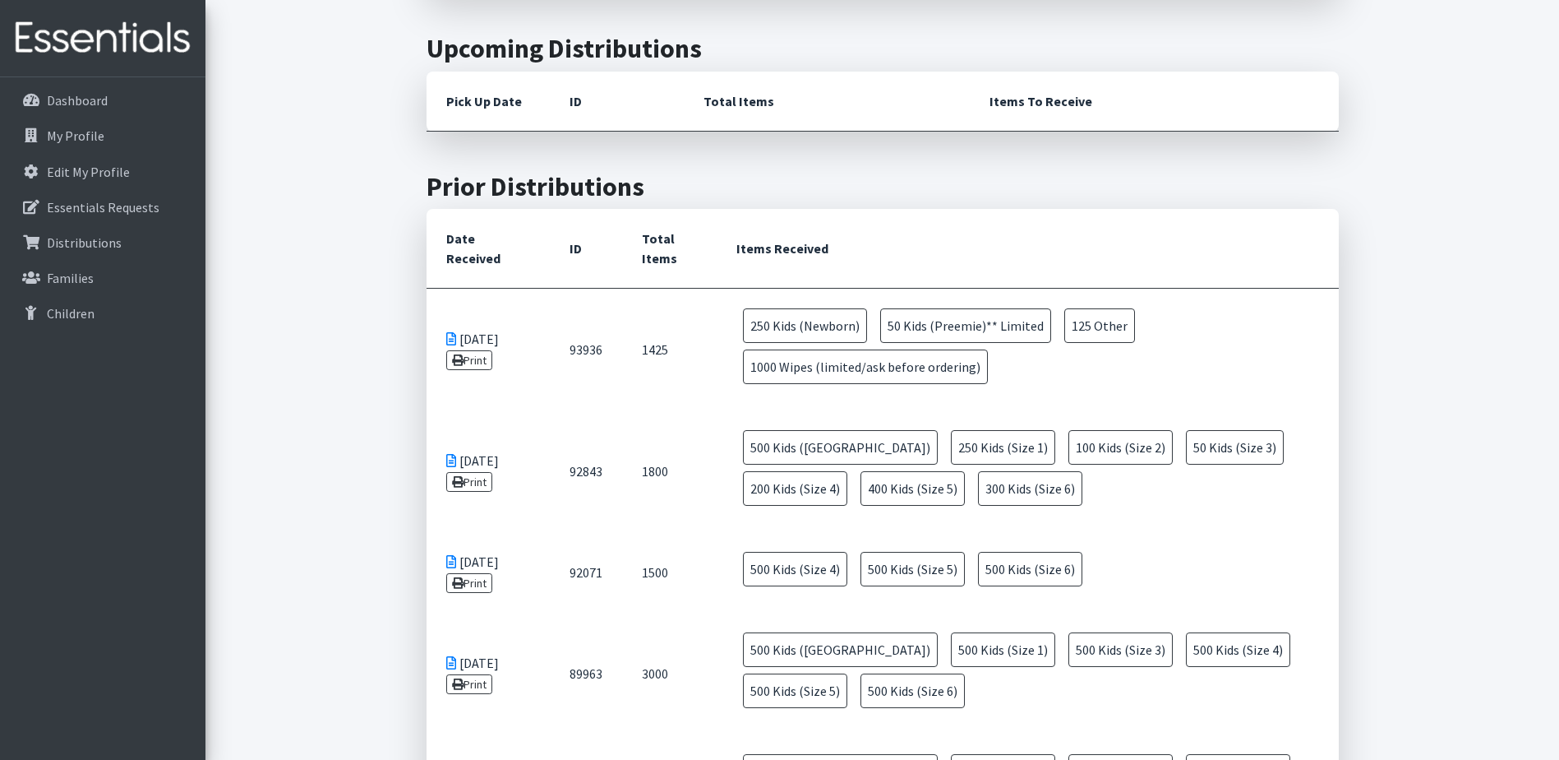
scroll to position [144, 0]
